Goal: Transaction & Acquisition: Purchase product/service

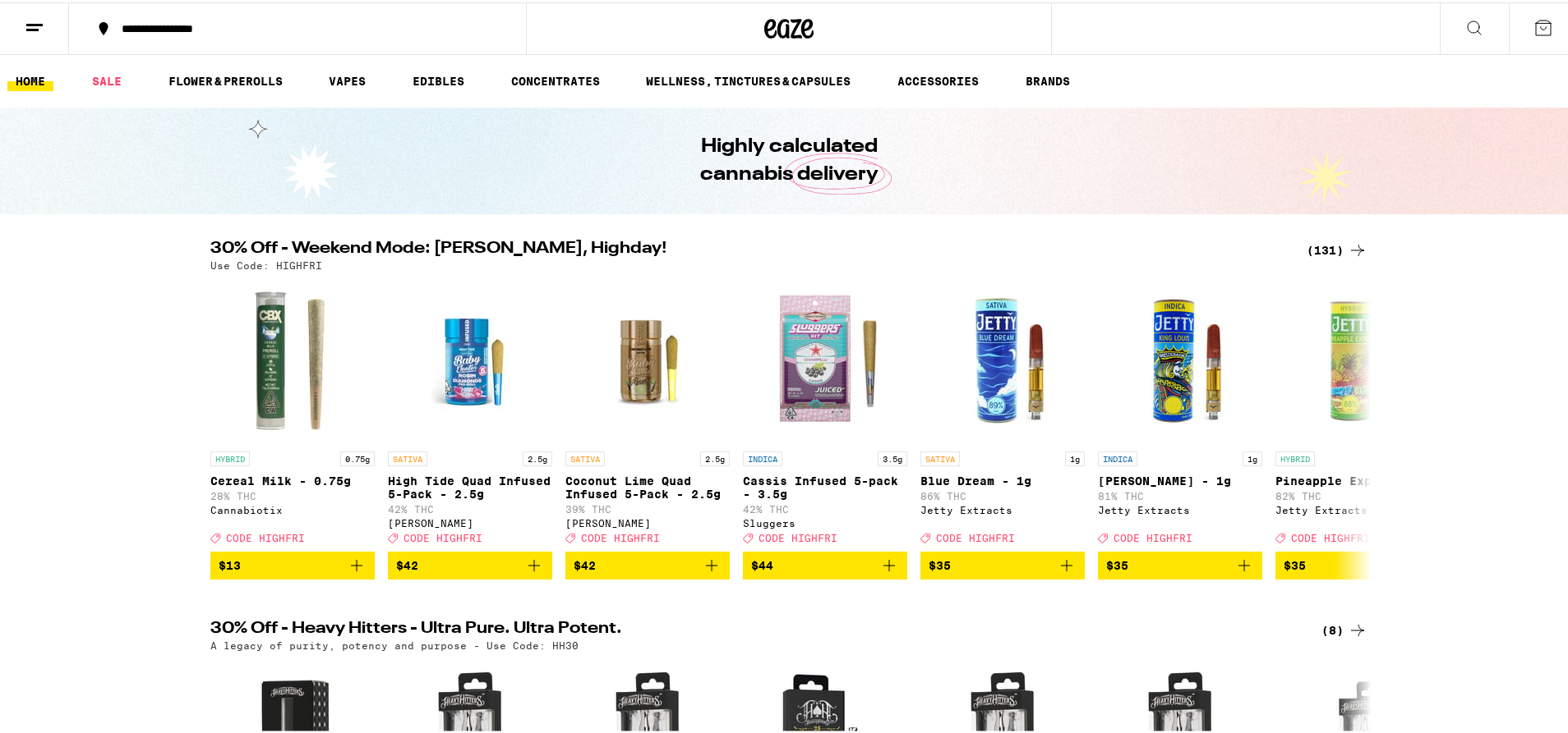
click at [1339, 241] on div "(131)" at bounding box center [1336, 248] width 61 height 19
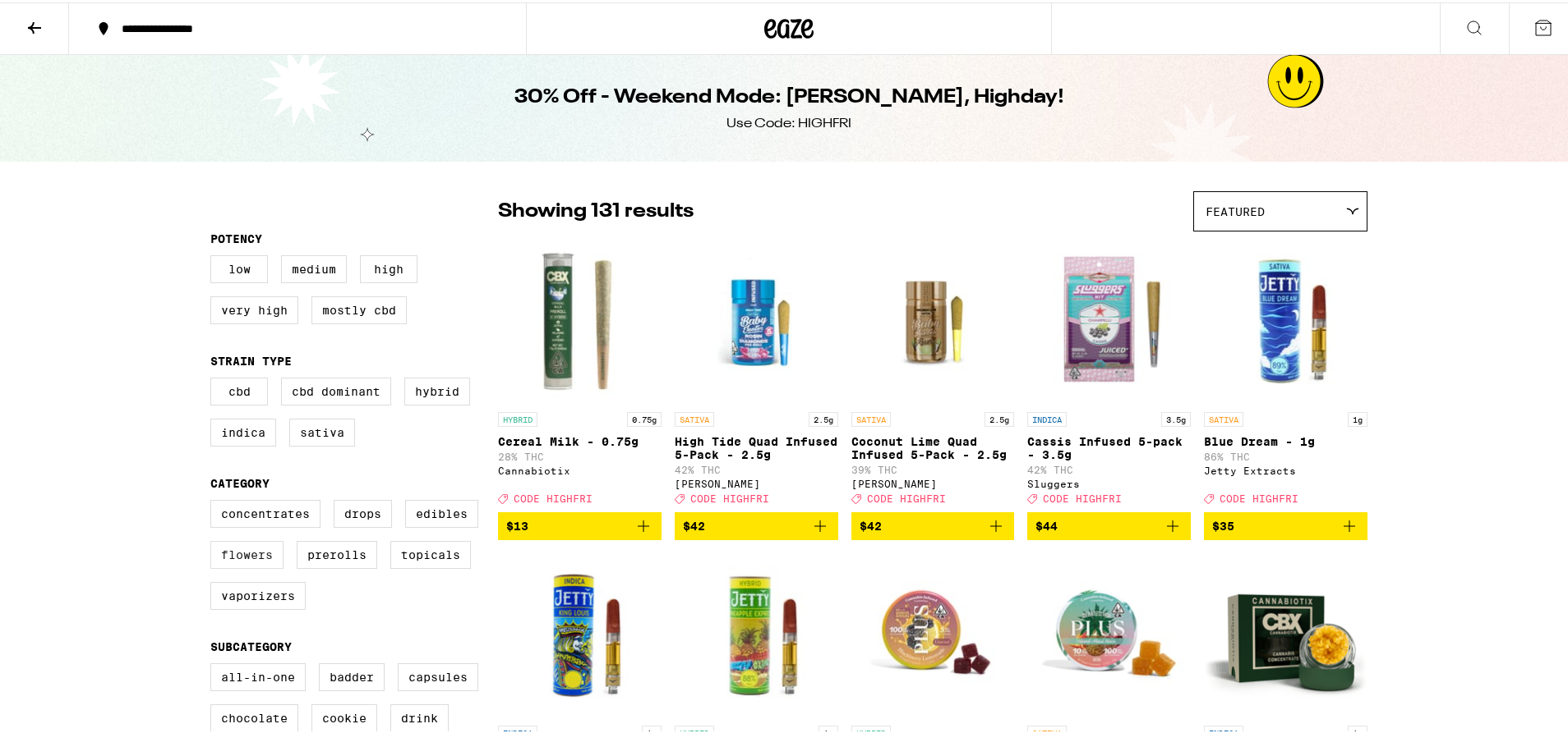
click at [260, 561] on label "Flowers" at bounding box center [247, 553] width 73 height 28
click at [214, 501] on input "Flowers" at bounding box center [213, 500] width 1 height 1
checkbox input "true"
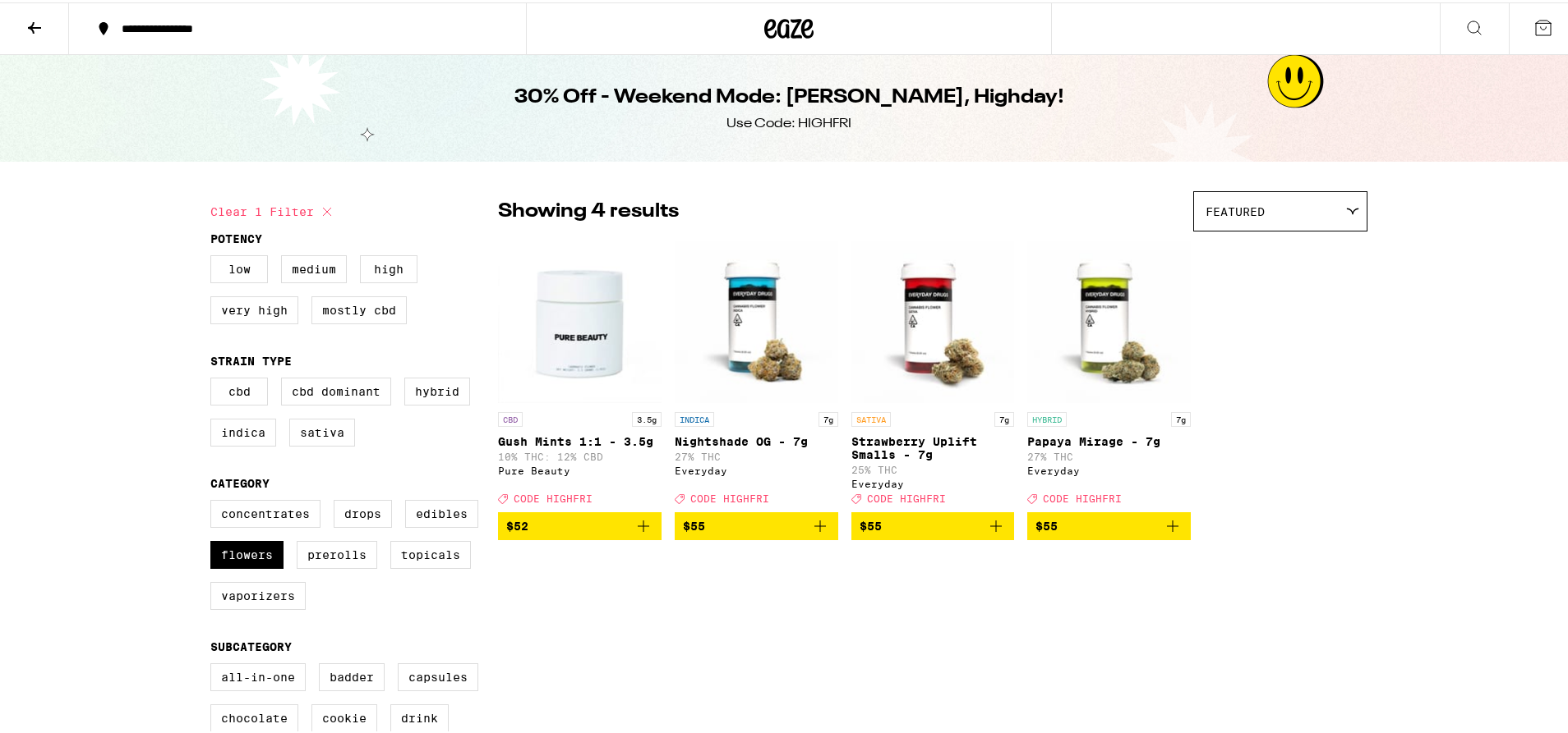
click at [1129, 534] on span "$55" at bounding box center [1109, 524] width 147 height 19
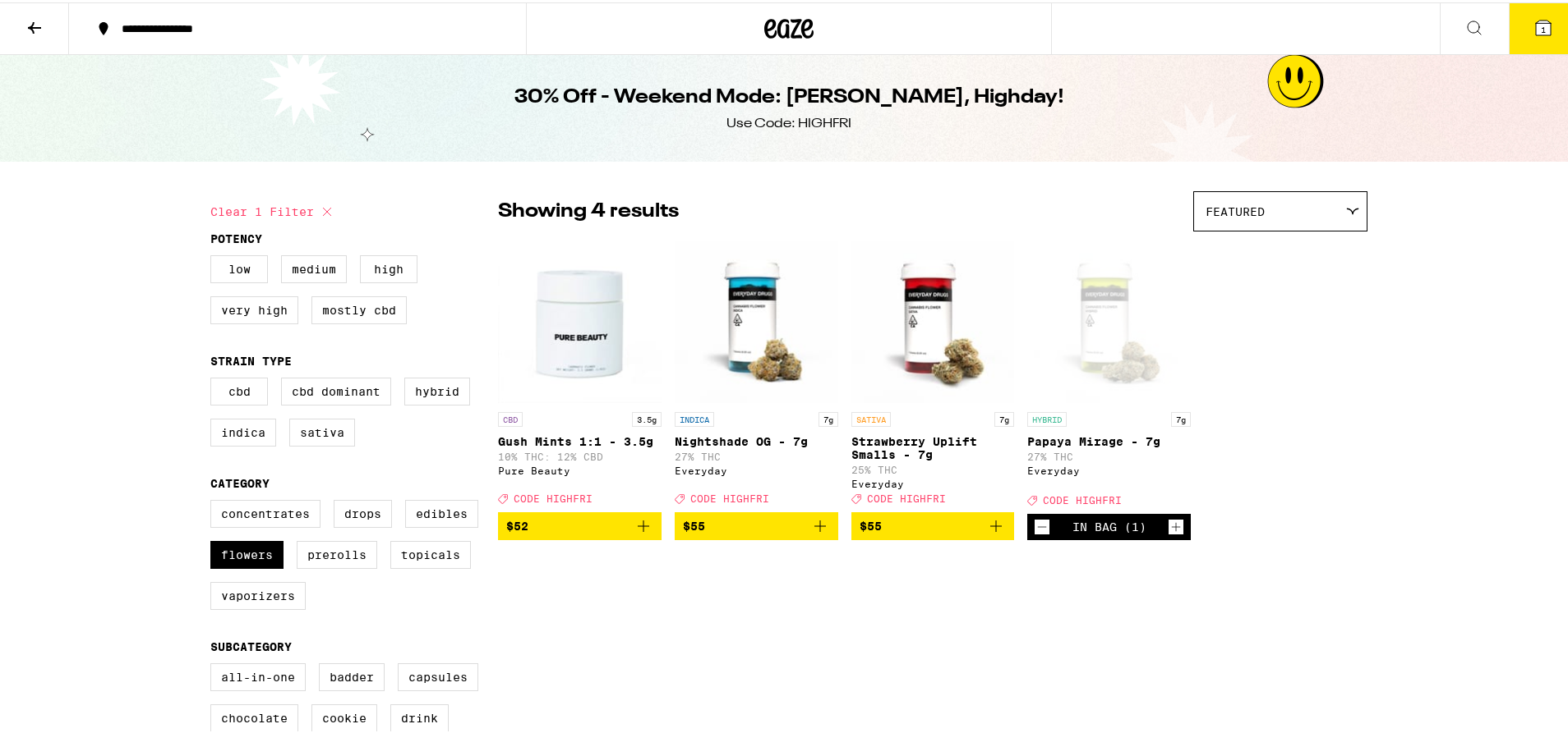
click at [1533, 21] on icon at bounding box center [1542, 26] width 19 height 19
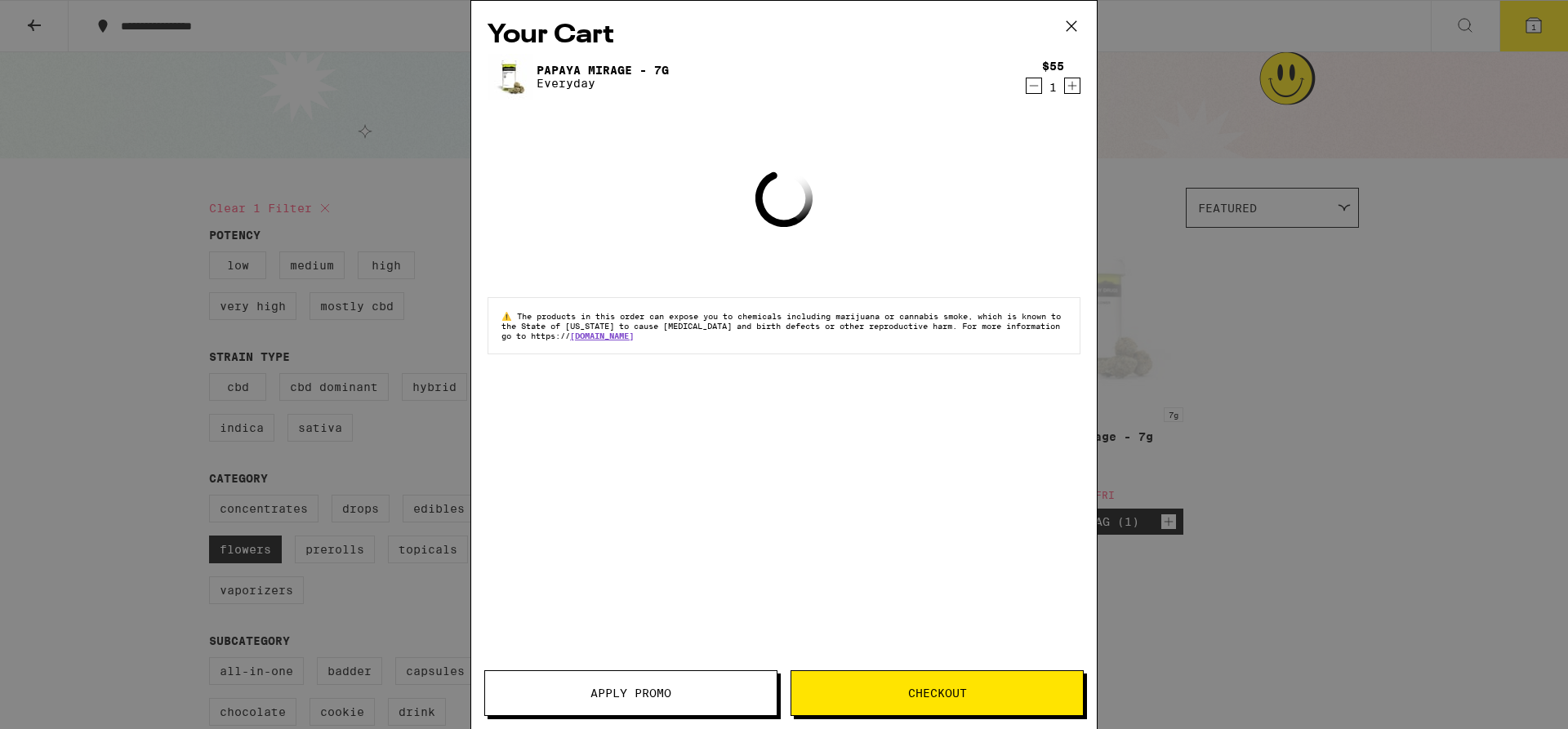
click at [660, 703] on button "Apply Promo" at bounding box center [631, 693] width 293 height 46
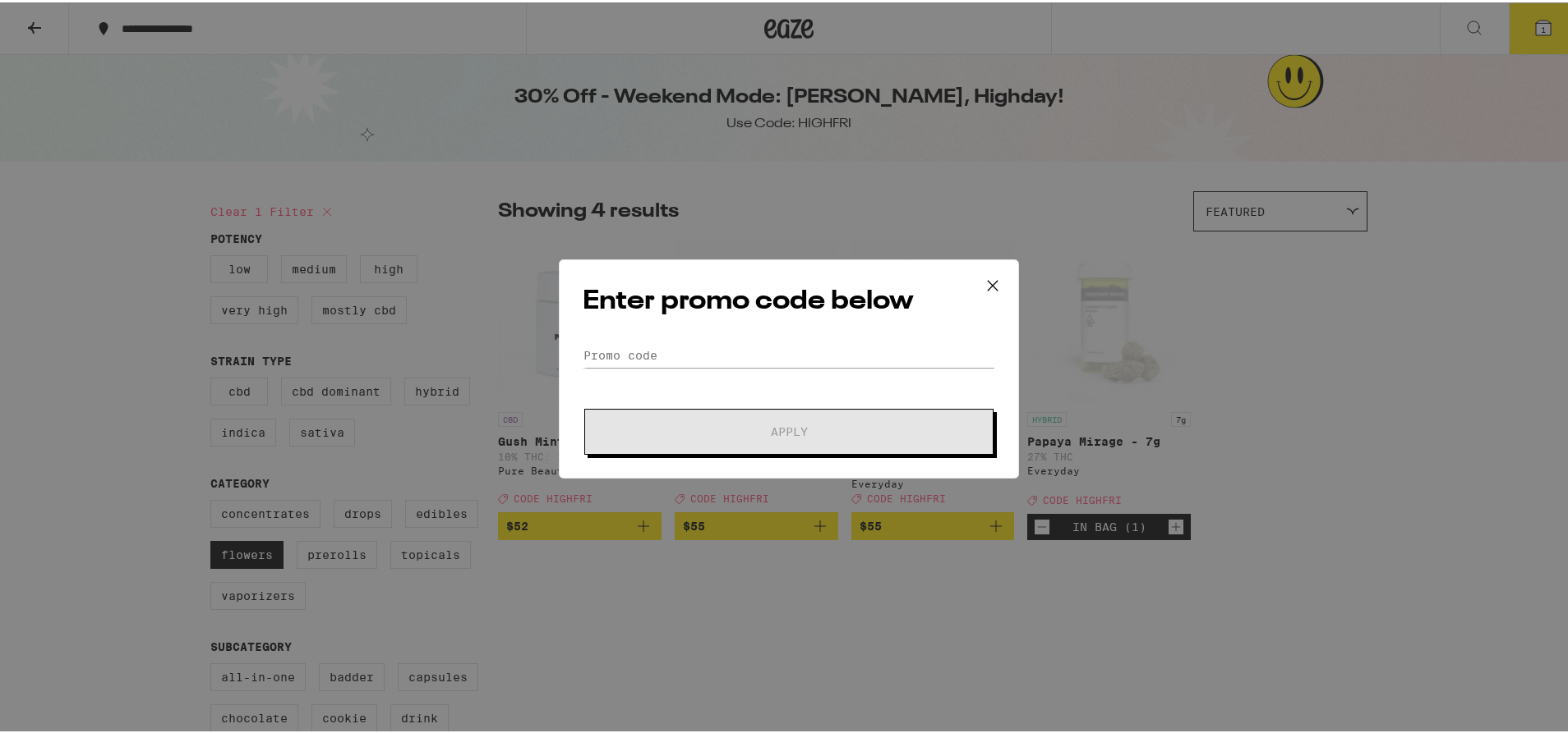
click at [674, 336] on div "Enter promo code below Promo Code Apply" at bounding box center [789, 366] width 460 height 219
click at [677, 340] on div "Enter promo code below Promo Code Apply" at bounding box center [789, 366] width 460 height 219
click at [677, 344] on input "Promo Code" at bounding box center [789, 353] width 412 height 25
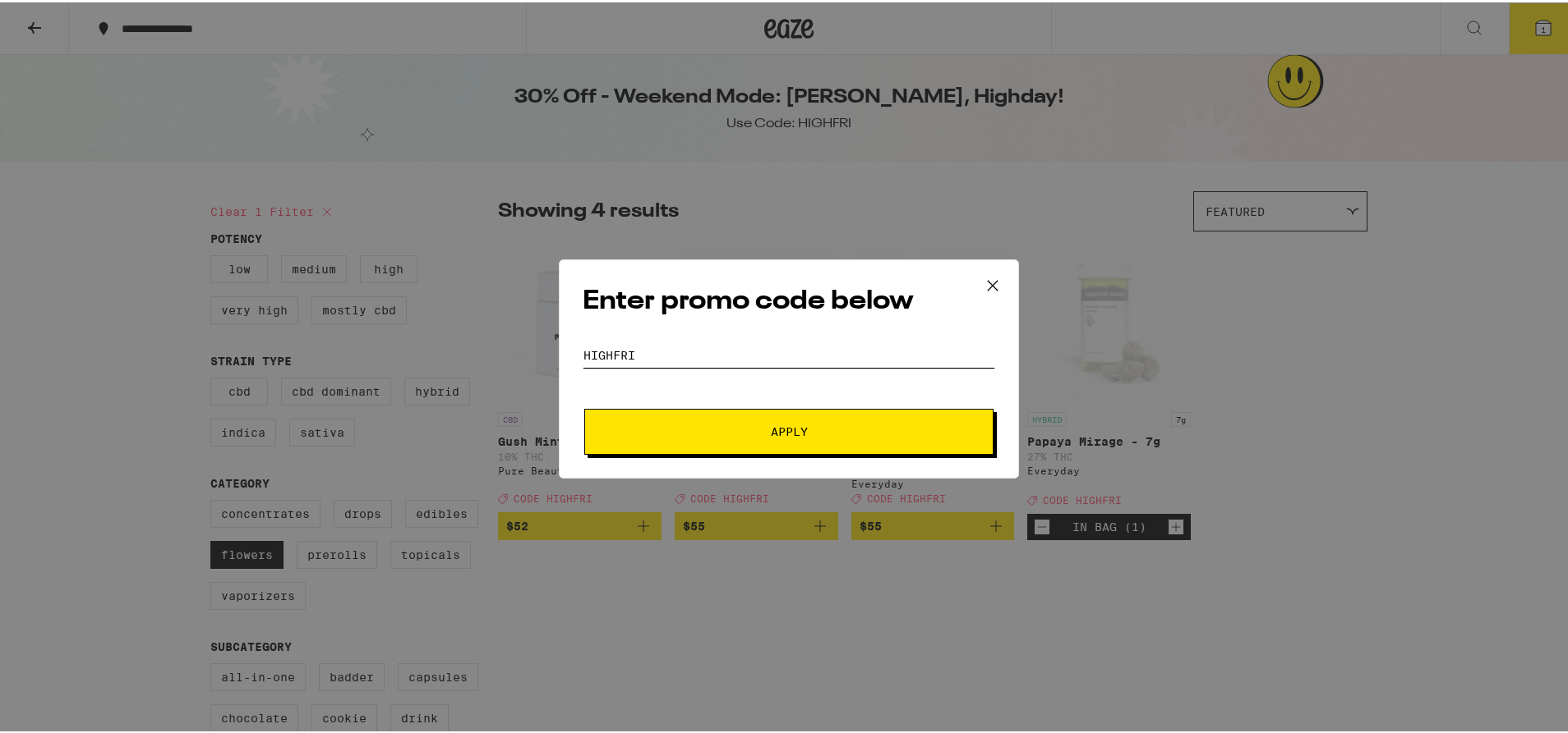
type input "highfri"
click at [584, 406] on button "Apply" at bounding box center [789, 429] width 409 height 46
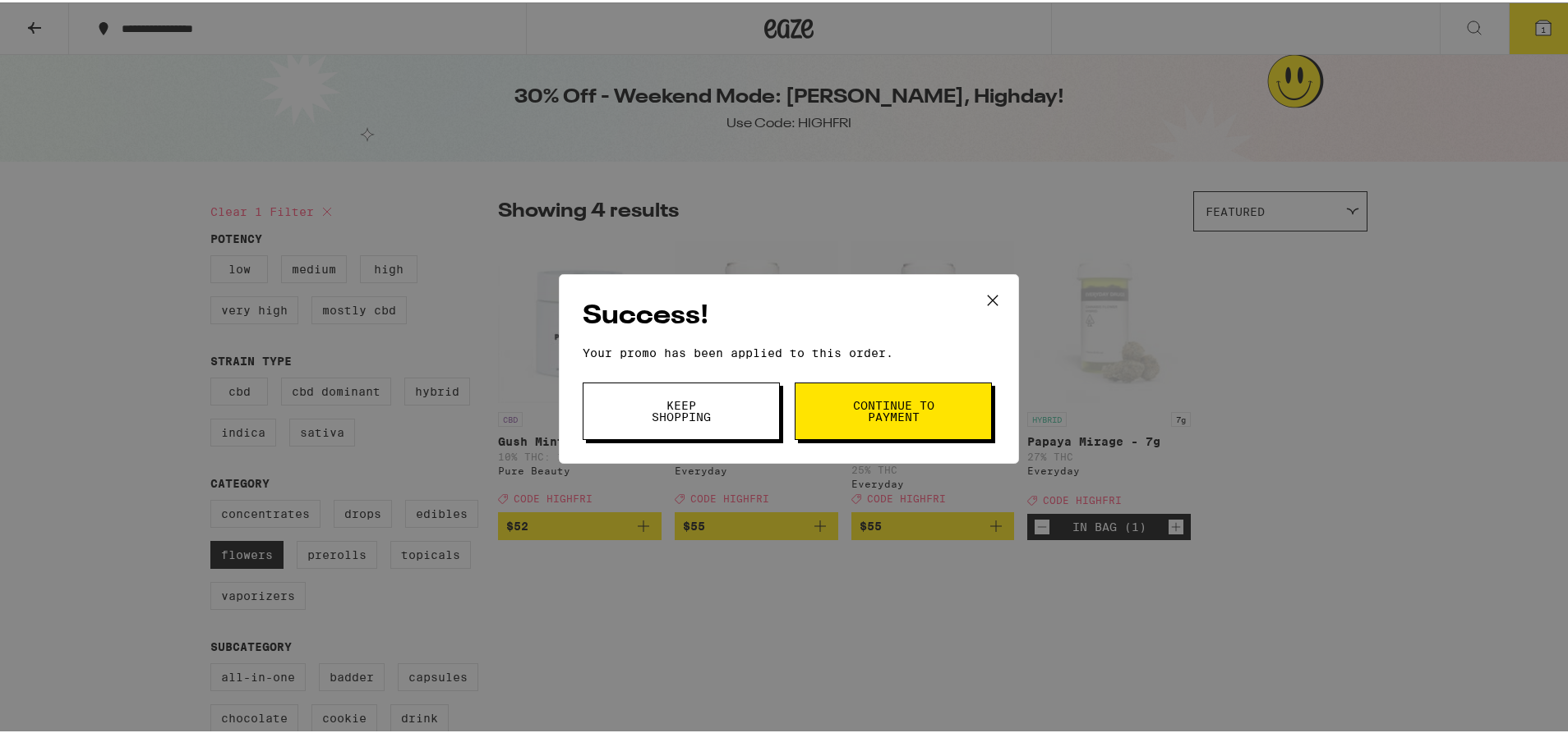
click at [960, 381] on button "Continue to payment" at bounding box center [893, 409] width 197 height 57
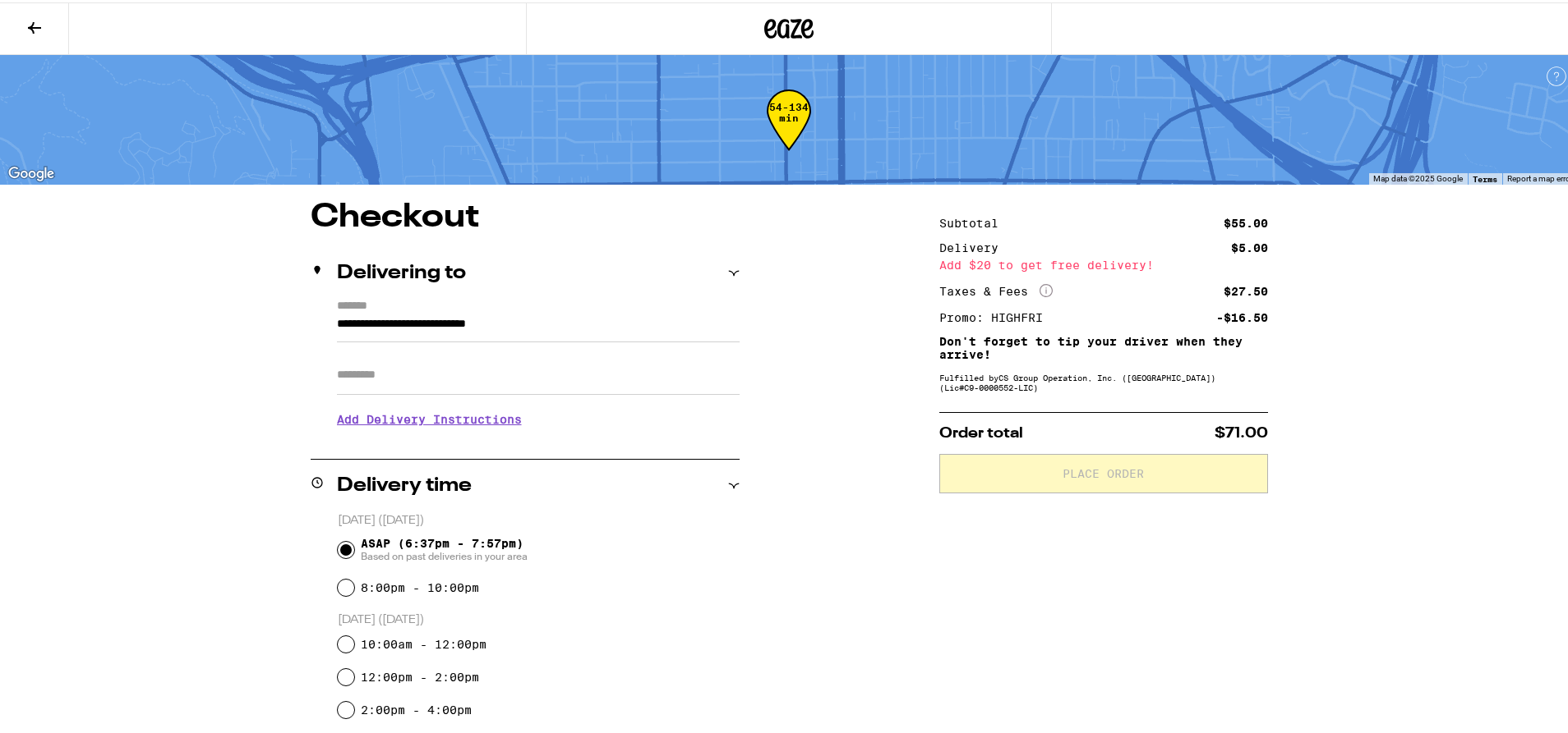
click at [531, 376] on input "Apt/Suite" at bounding box center [538, 373] width 403 height 40
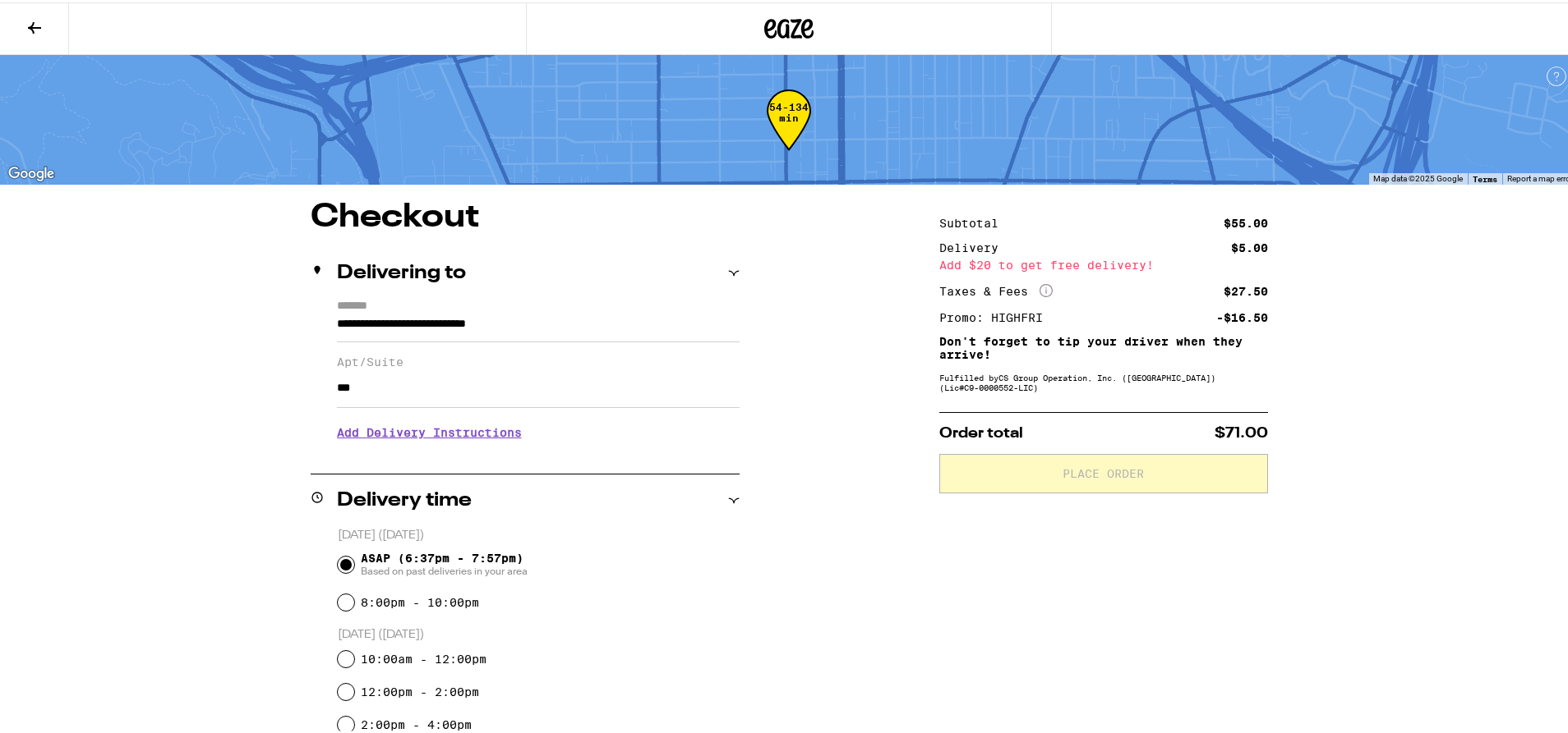
type input "***"
click at [362, 448] on h3 "Add Delivery Instructions" at bounding box center [538, 430] width 403 height 38
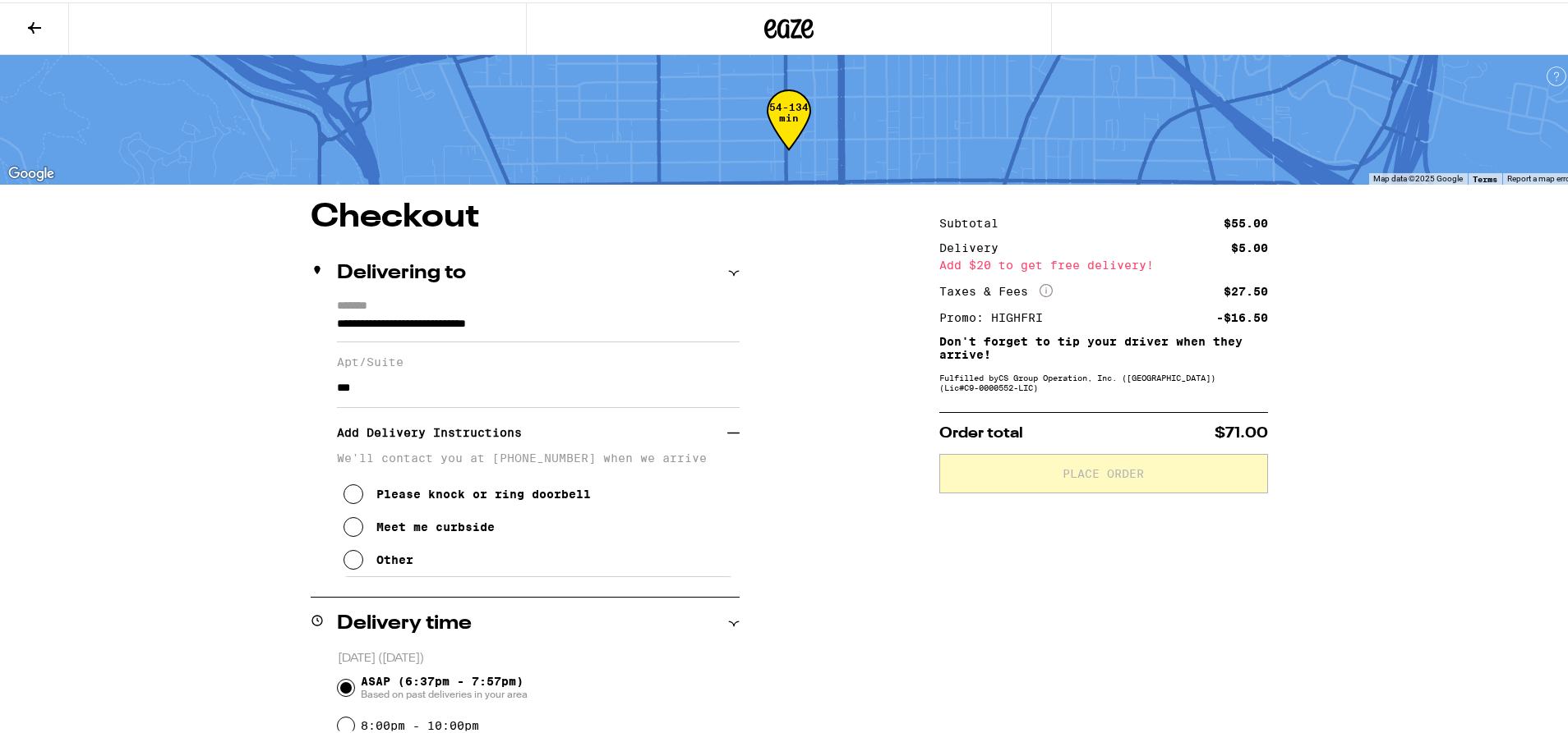
click at [375, 541] on button "Meet me curbside" at bounding box center [420, 524] width 152 height 33
click at [385, 564] on div "Other" at bounding box center [395, 557] width 37 height 13
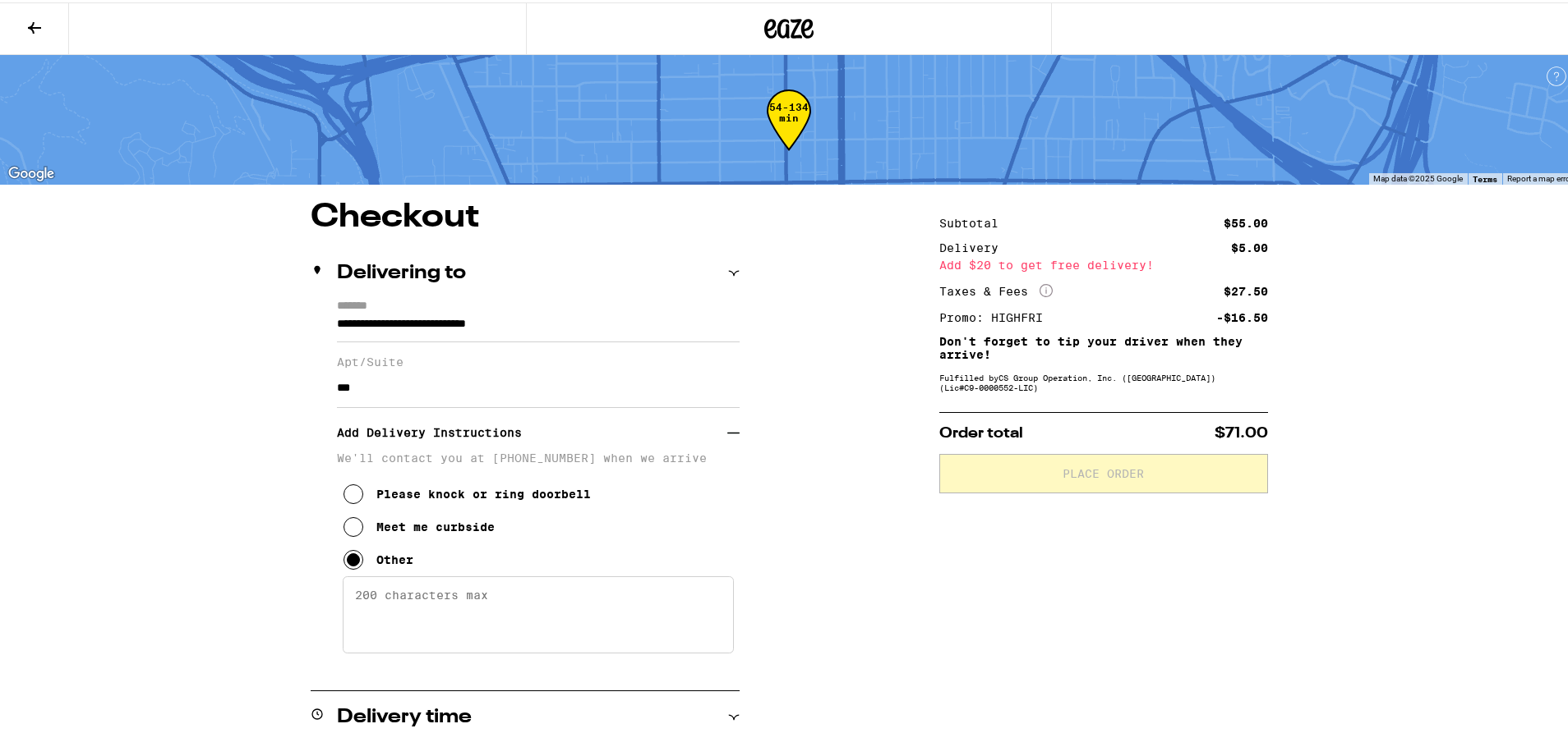
click at [409, 613] on textarea "Enter any other delivery instructions you want driver to know" at bounding box center [539, 613] width 391 height 78
type textarea "at box search for [PERSON_NAME] and call take elevator to floor 2, unit 211 is …"
click at [893, 622] on div "**********" at bounding box center [789, 747] width 1183 height 1097
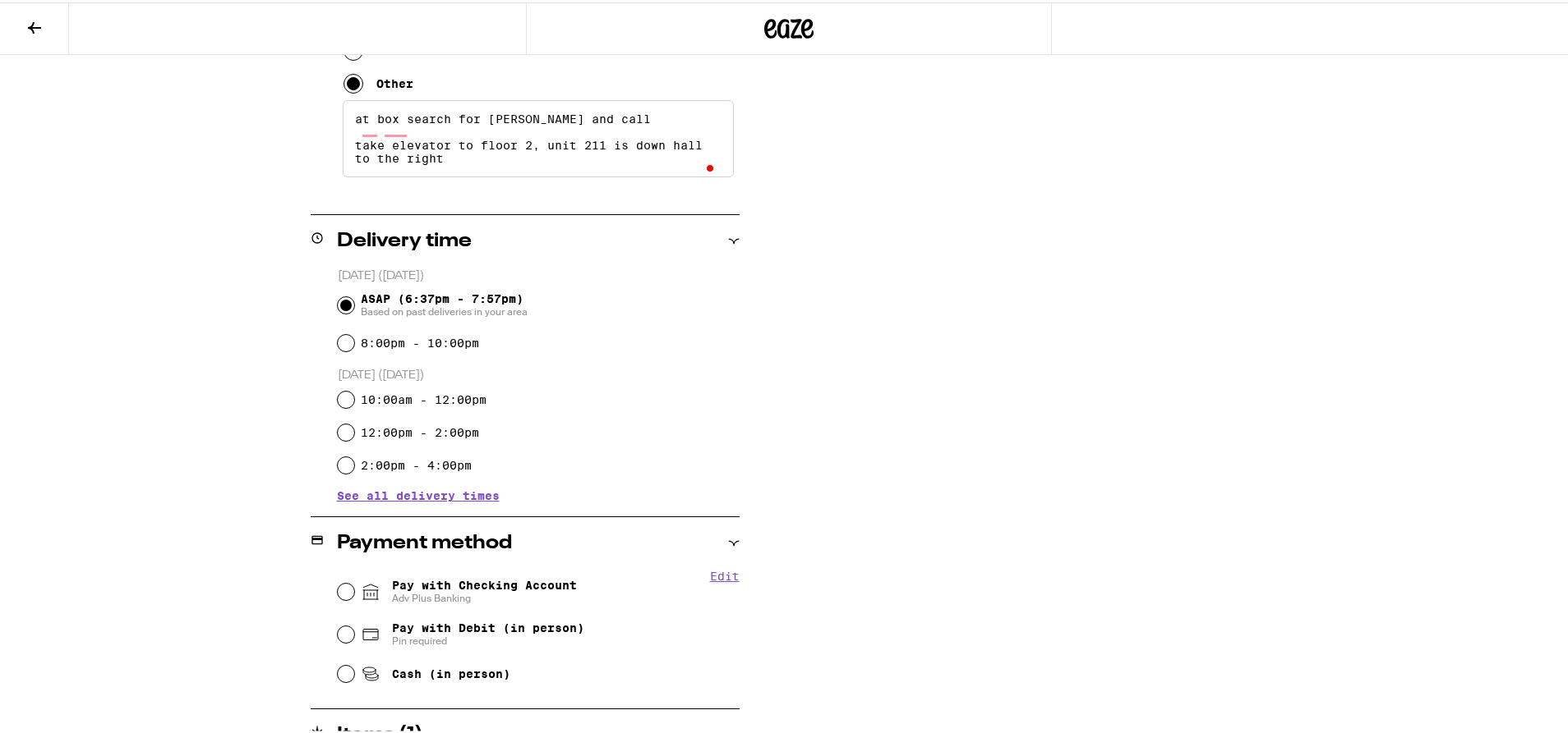
scroll to position [563, 0]
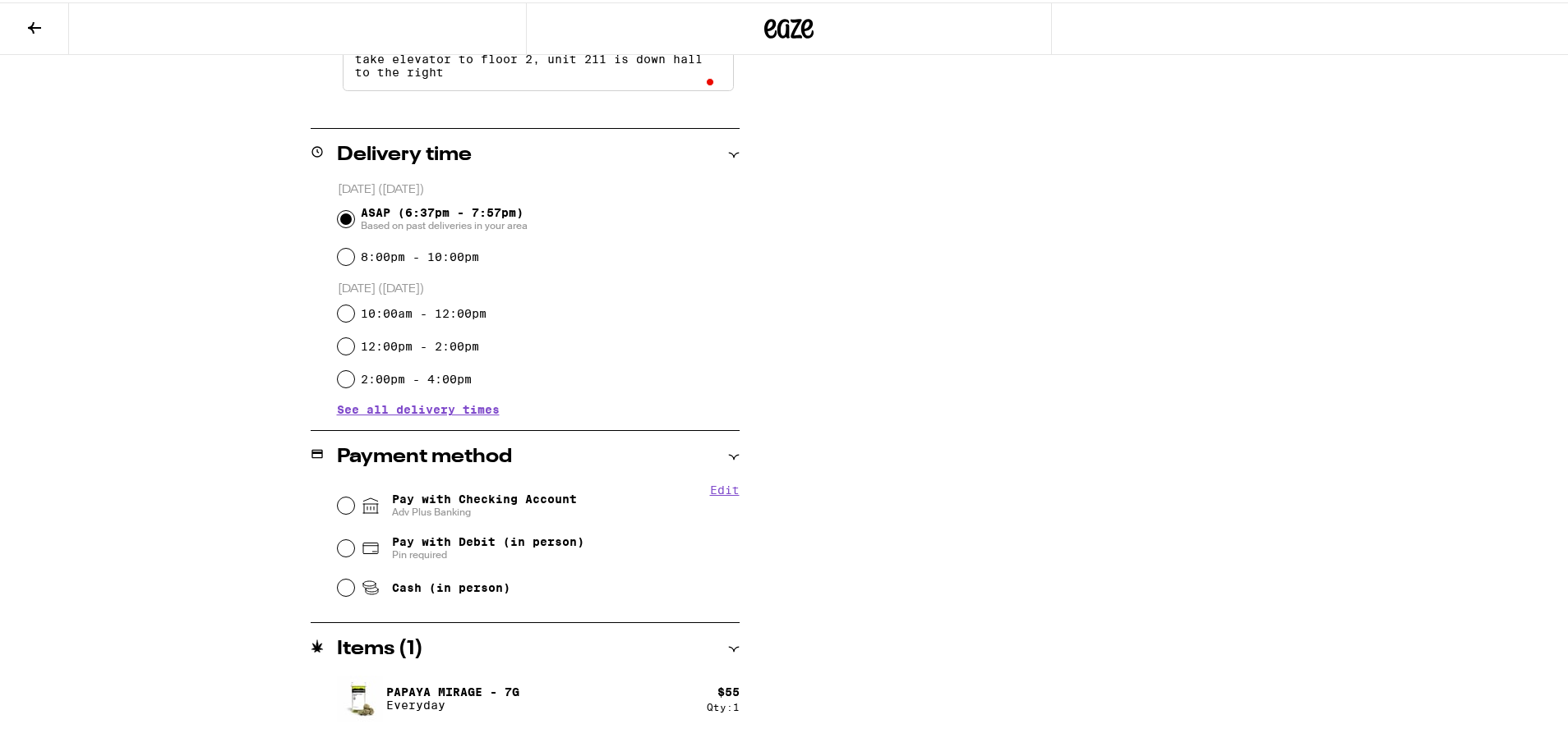
click at [554, 500] on span "Pay with Checking Account Adv Plus Banking" at bounding box center [485, 504] width 185 height 26
click at [354, 500] on input "Pay with Checking Account Adv Plus Banking" at bounding box center [346, 503] width 17 height 17
radio input "true"
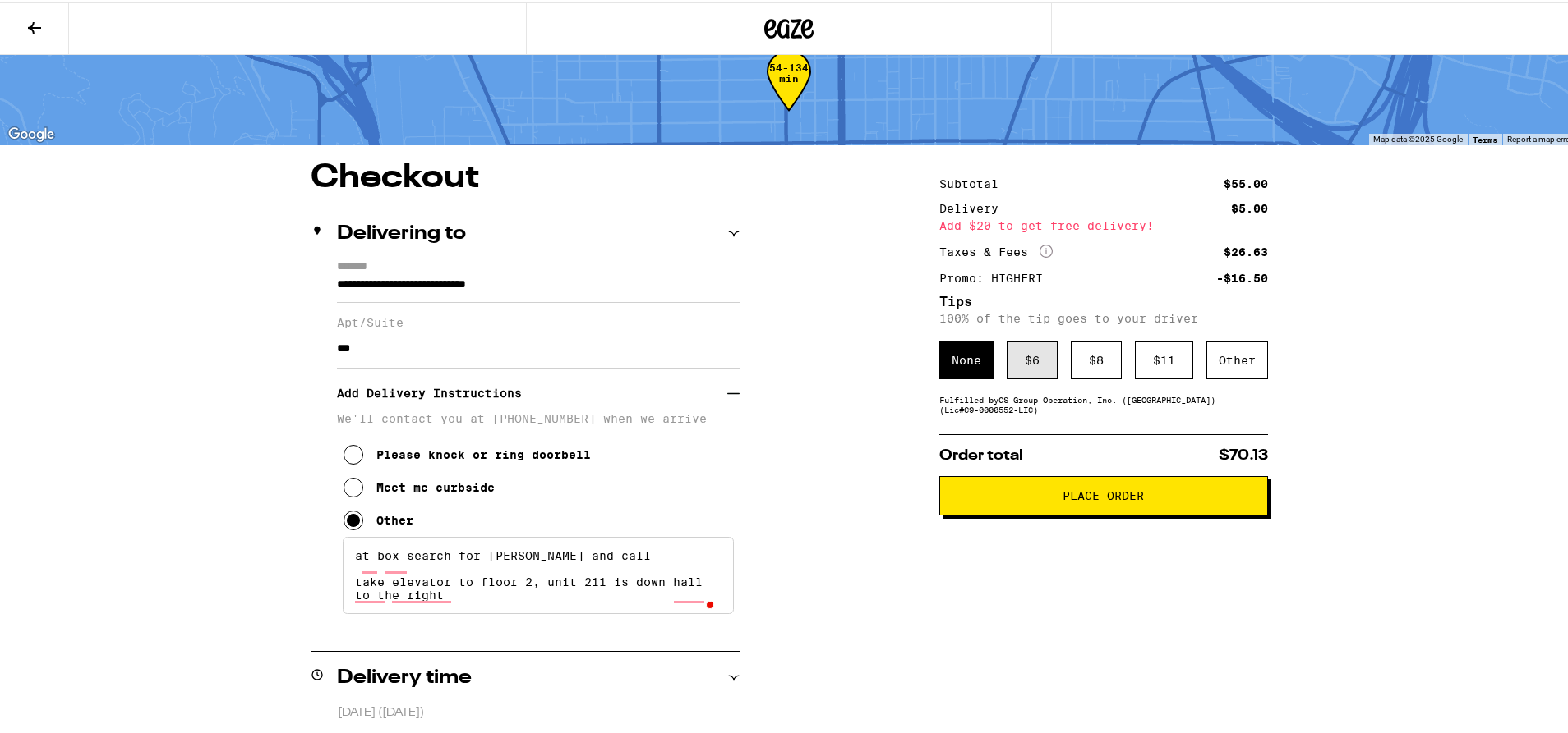
scroll to position [0, 0]
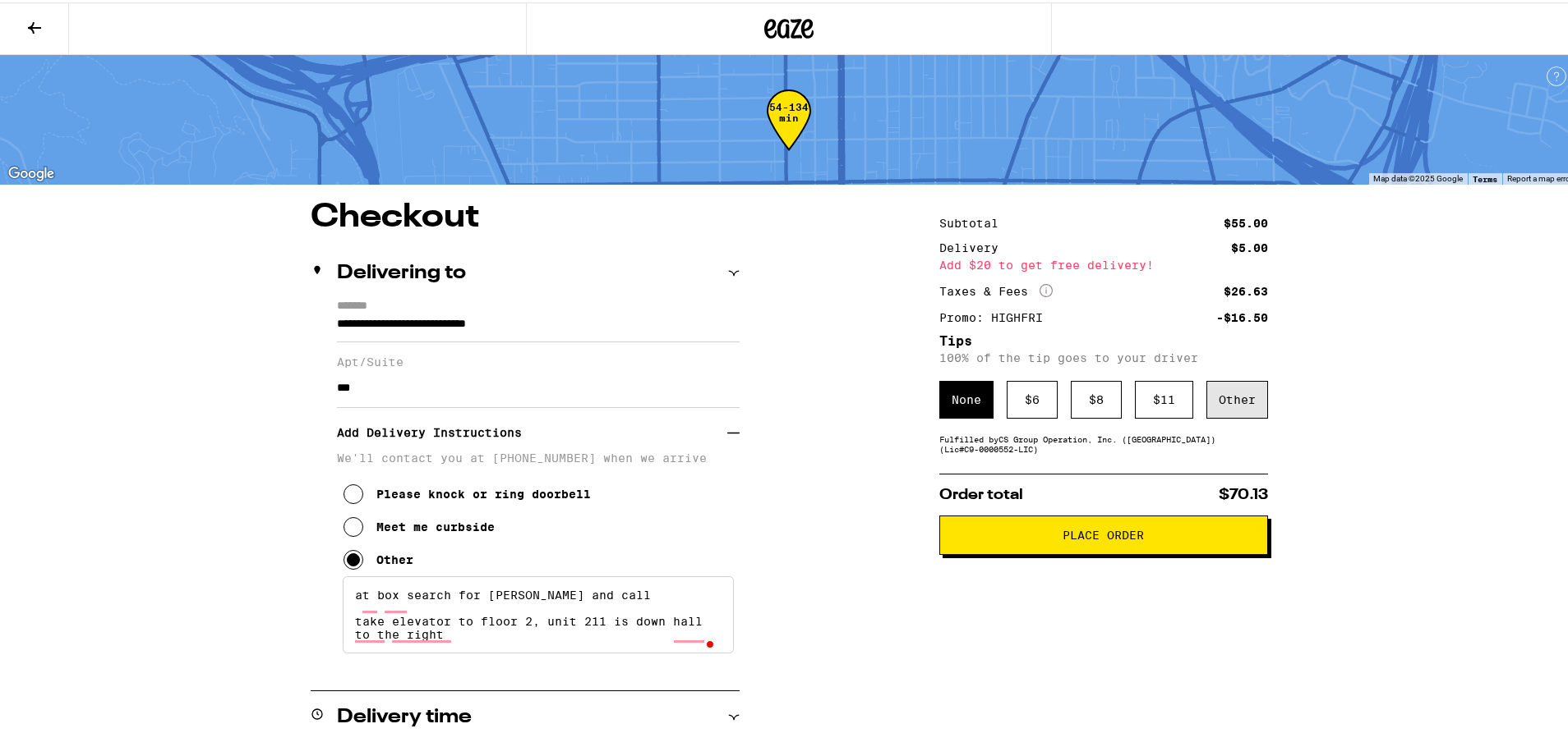
click at [1255, 394] on div "Other" at bounding box center [1237, 397] width 62 height 38
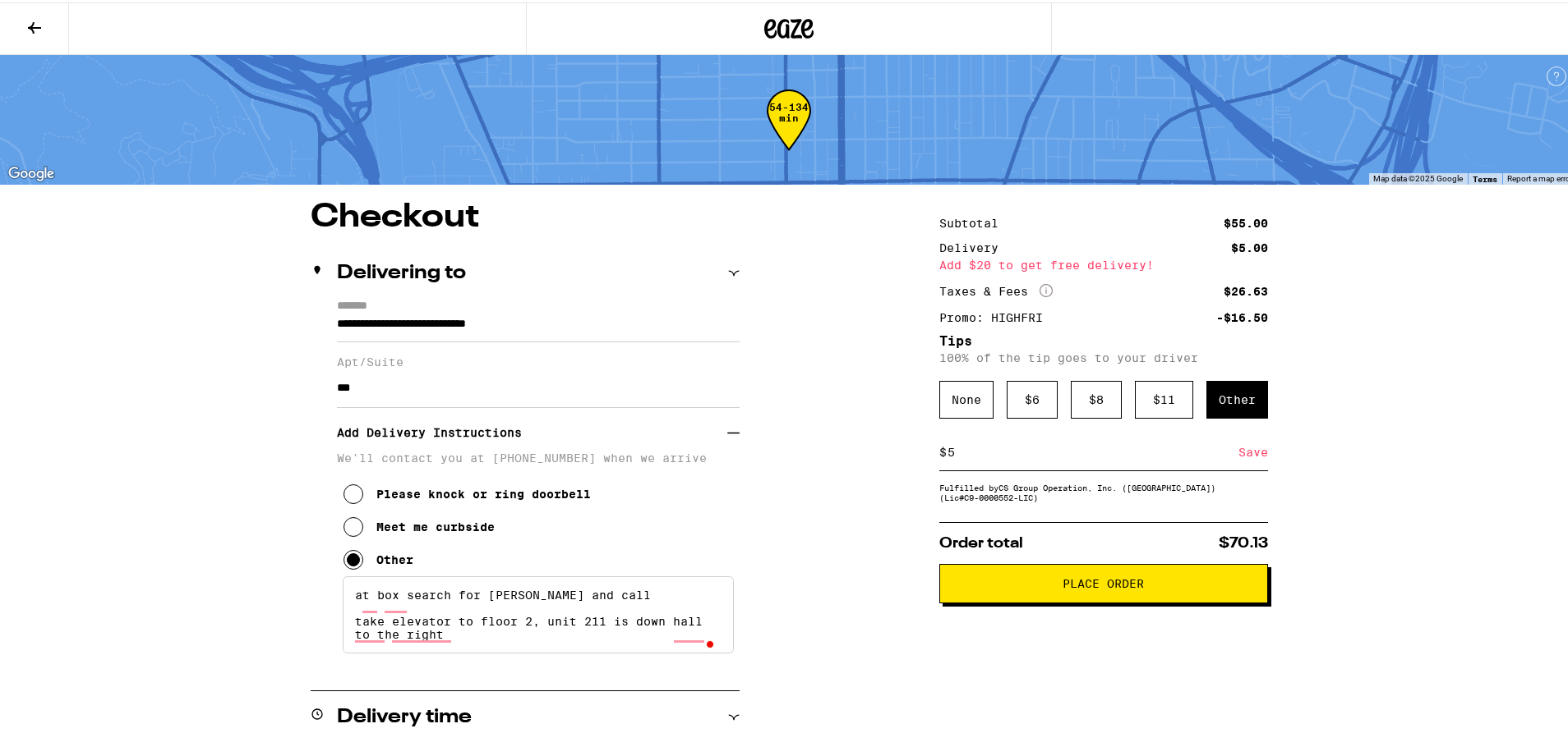
type input "5"
click at [1252, 454] on div "Save" at bounding box center [1253, 449] width 30 height 36
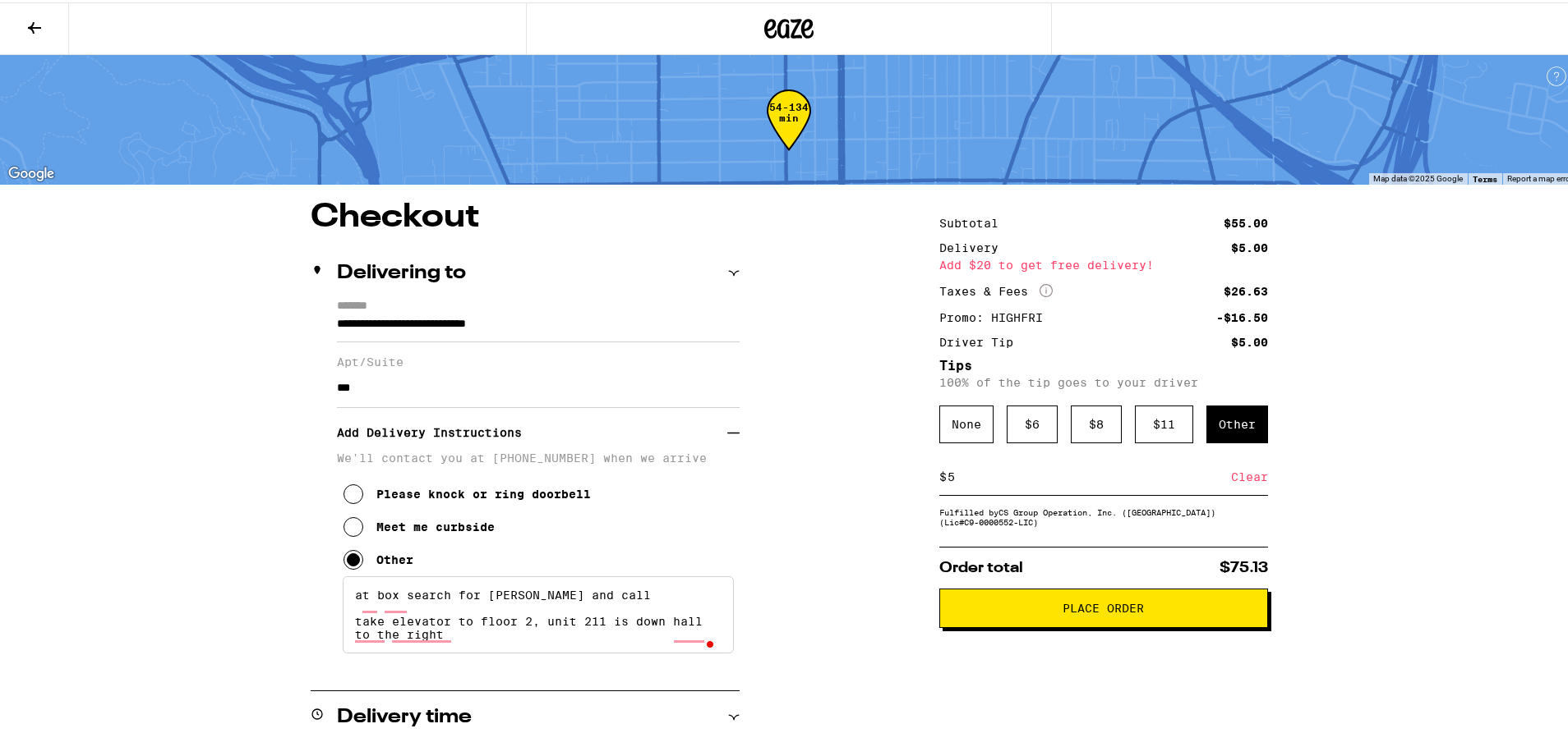
click at [1208, 602] on button "Place Order" at bounding box center [1103, 606] width 329 height 40
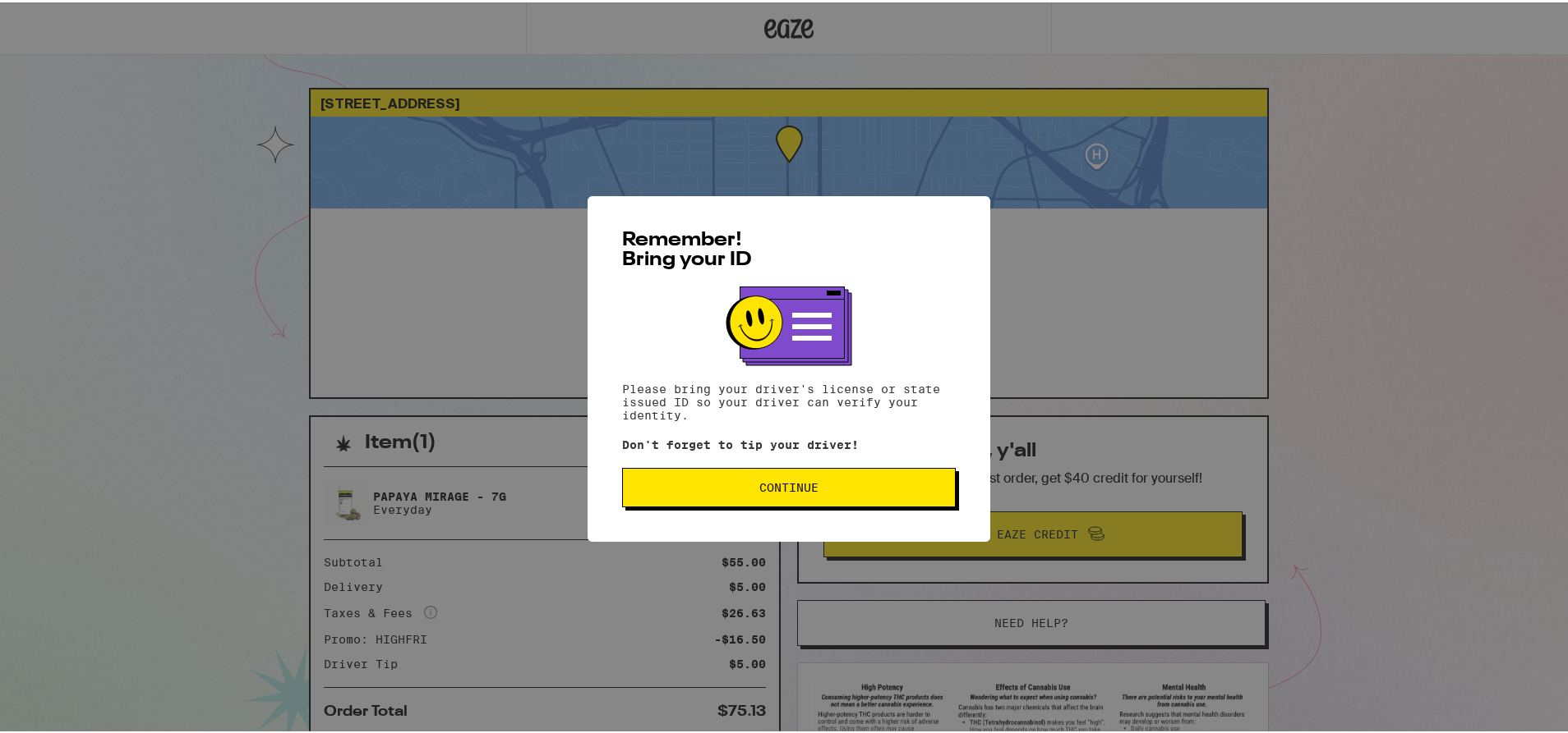
click at [919, 502] on button "Continue" at bounding box center [789, 485] width 333 height 40
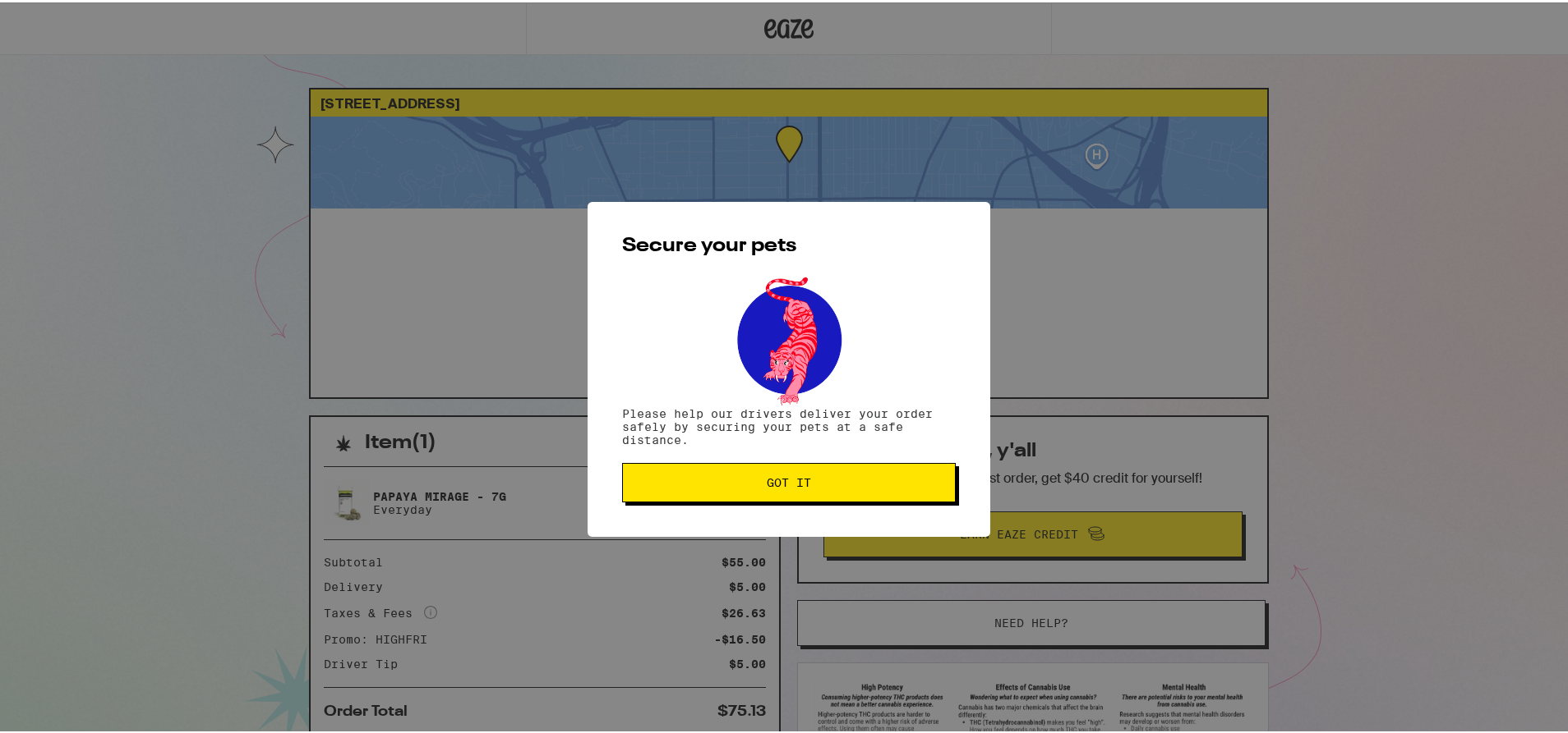
click at [827, 486] on span "Got it" at bounding box center [789, 480] width 306 height 11
